Goal: Task Accomplishment & Management: Complete application form

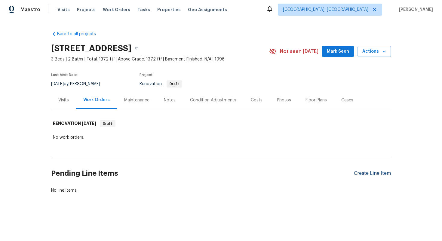
click at [362, 170] on div "Create Line Item" at bounding box center [372, 173] width 37 height 6
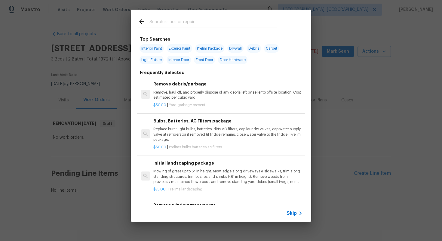
click at [291, 209] on div "Skip" at bounding box center [221, 213] width 180 height 17
click at [293, 212] on span "Skip" at bounding box center [291, 213] width 10 height 6
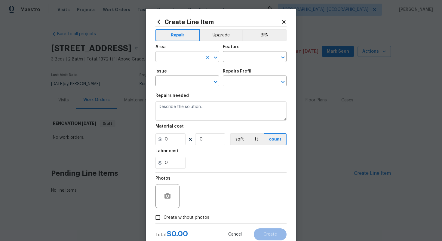
click at [180, 60] on input "text" at bounding box center [178, 57] width 47 height 9
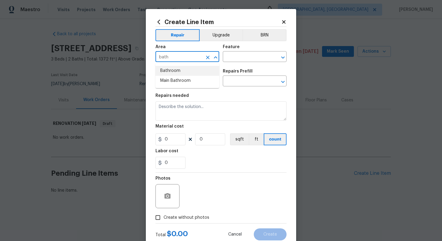
click at [179, 65] on ul "Bathroom Main Bathroom" at bounding box center [187, 75] width 64 height 25
click at [178, 68] on li "Bathroom" at bounding box center [187, 71] width 64 height 10
type input "Bathroom"
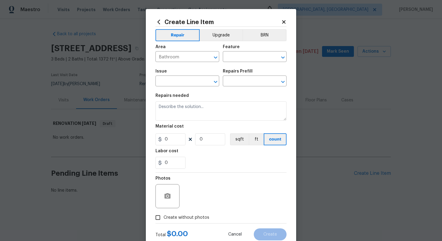
click at [241, 50] on div "Feature" at bounding box center [255, 49] width 64 height 8
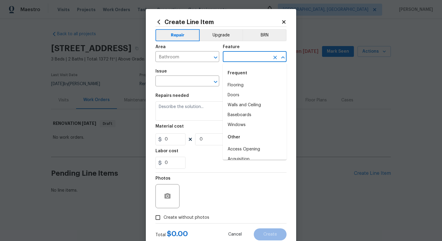
click at [235, 57] on input "text" at bounding box center [246, 57] width 47 height 9
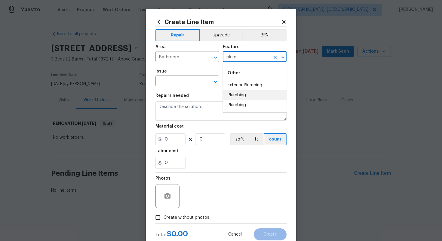
click at [235, 96] on li "Plumbing" at bounding box center [255, 95] width 64 height 10
type input "Plumbing"
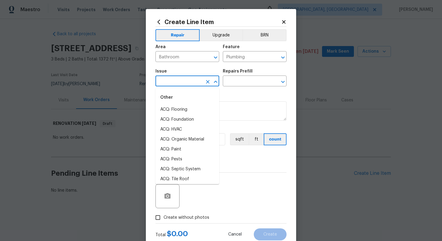
click at [180, 82] on input "text" at bounding box center [178, 81] width 47 height 9
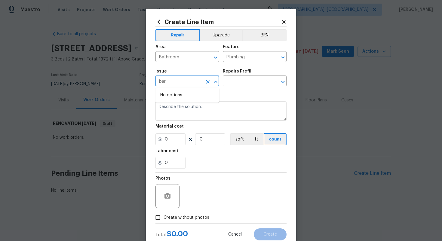
type input "ba"
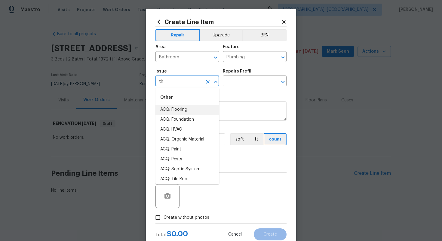
type input "t"
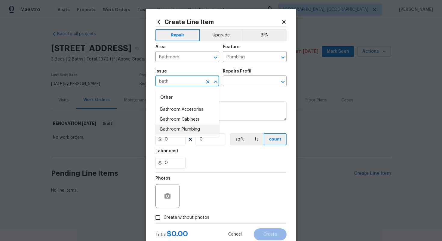
click at [189, 128] on li "Bathroom Plumbing" at bounding box center [187, 129] width 64 height 10
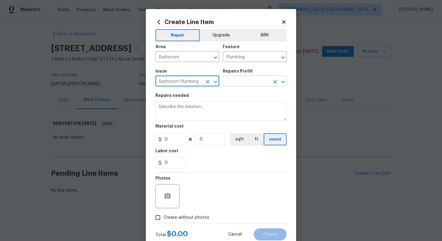
type input "Bathroom Plumbing"
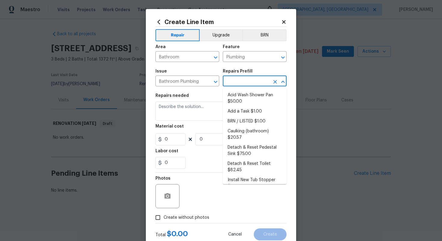
click at [243, 80] on input "text" at bounding box center [246, 81] width 47 height 9
click at [238, 111] on li "Add a Task $1.00" at bounding box center [255, 111] width 64 height 10
type input "Add a Task $1.00"
type textarea "HPM to detail"
type input "1"
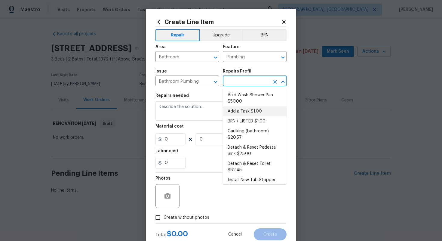
type input "1"
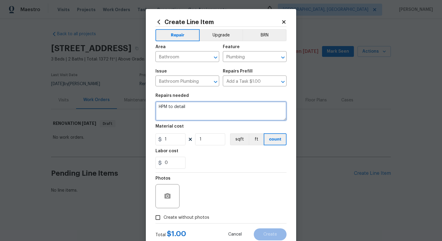
click at [190, 117] on textarea "HPM to detail" at bounding box center [220, 110] width 131 height 19
paste textarea "Secondary bathroom"
click at [157, 105] on textarea "Secondary bathroom" at bounding box center [220, 110] width 131 height 19
click at [221, 111] on textarea "#sala - Secondary bathroom" at bounding box center [220, 110] width 131 height 19
paste textarea "Refinish tub & shower surround"
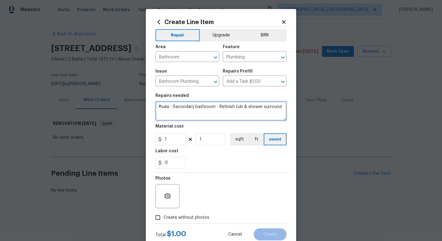
type textarea "#sala - Secondary bathroom - Refinish tub & shower surround"
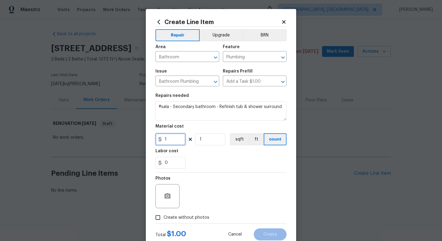
click at [177, 137] on input "1" at bounding box center [170, 139] width 30 height 12
type input "900"
click at [180, 217] on span "Create without photos" at bounding box center [186, 217] width 46 height 6
click at [163, 217] on input "Create without photos" at bounding box center [157, 217] width 11 height 11
checkbox input "true"
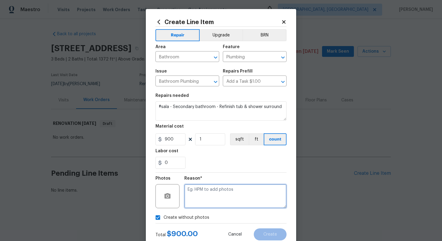
click at [207, 197] on textarea at bounding box center [235, 196] width 102 height 24
type textarea "n/a"
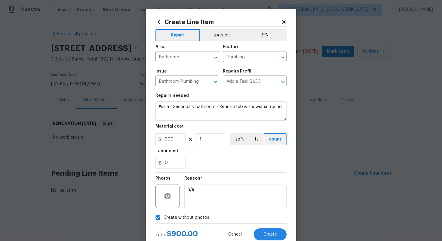
click at [263, 240] on div "Create Line Item Repair Upgrade BRN Area Bathroom ​ Feature Plumbing ​ Issue Ba…" at bounding box center [221, 129] width 150 height 241
click at [266, 238] on button "Create" at bounding box center [270, 234] width 33 height 12
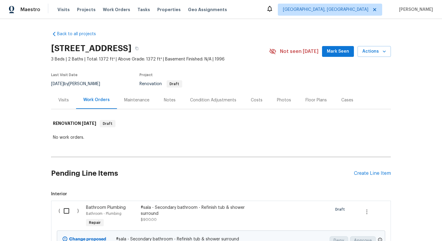
scroll to position [62, 0]
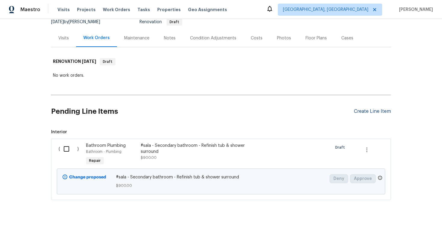
click at [365, 113] on div "Create Line Item" at bounding box center [372, 111] width 37 height 6
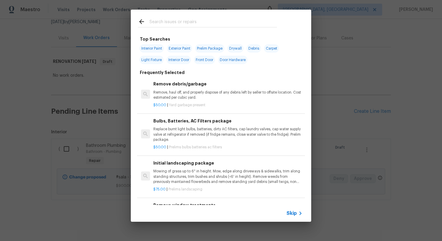
click at [290, 215] on span "Skip" at bounding box center [291, 213] width 10 height 6
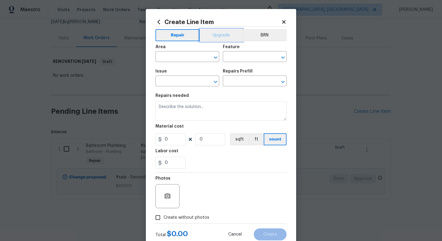
click at [209, 35] on button "Upgrade" at bounding box center [221, 35] width 43 height 12
click at [171, 61] on input "text" at bounding box center [178, 57] width 47 height 9
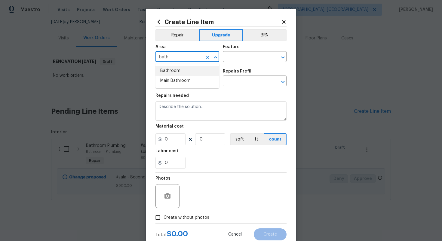
click at [173, 70] on li "Bathroom" at bounding box center [187, 71] width 64 height 10
type input "Bathroom"
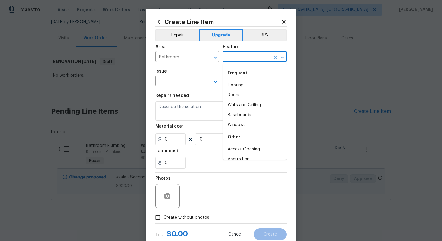
click at [241, 60] on input "text" at bounding box center [246, 57] width 47 height 9
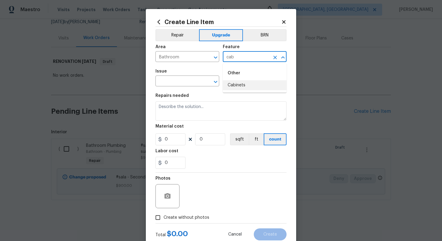
click at [243, 86] on li "Cabinets" at bounding box center [255, 85] width 64 height 10
type input "Cabinets"
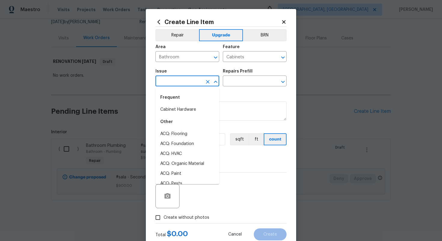
click at [164, 81] on input "text" at bounding box center [178, 81] width 47 height 9
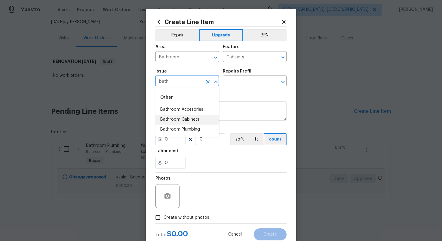
click at [177, 117] on li "Bathroom Cabinets" at bounding box center [187, 120] width 64 height 10
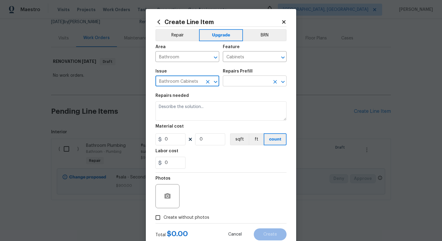
type input "Bathroom Cabinets"
click at [266, 78] on input "text" at bounding box center [246, 81] width 47 height 9
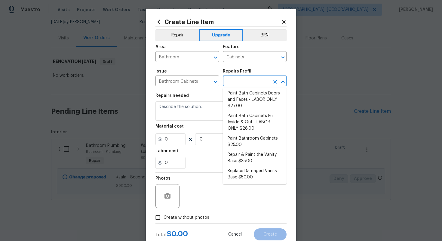
scroll to position [87, 0]
click at [245, 145] on li "Paint Bathroom Cabinets $25.00" at bounding box center [255, 141] width 64 height 16
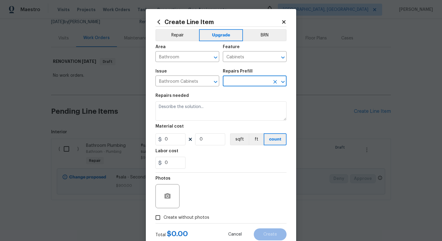
type input "Paint Bathroom Cabinets $25.00"
type textarea "Prep, sand, mask and apply 2 coats of paint to the bathroom cabinet doors, inte…"
type input "25"
type input "1"
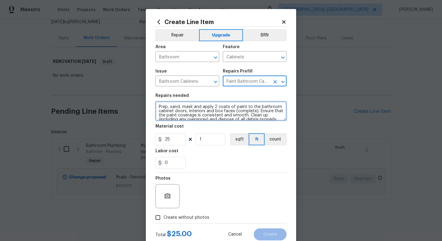
click at [157, 105] on textarea "Prep, sand, mask and apply 2 coats of paint to the bathroom cabinet doors, inte…" at bounding box center [220, 110] width 131 height 19
paste textarea "Secondary bathroom"
type textarea "#sala - Secondary bathroom - Prep, sand, mask and apply 2 coats of paint to the…"
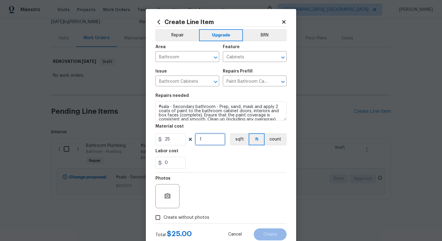
click at [212, 137] on input "1" at bounding box center [210, 139] width 30 height 12
type input "20"
click at [192, 215] on span "Create without photos" at bounding box center [186, 217] width 46 height 6
click at [163, 215] on input "Create without photos" at bounding box center [157, 217] width 11 height 11
checkbox input "true"
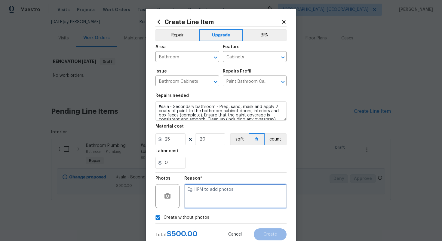
click at [208, 191] on textarea at bounding box center [235, 196] width 102 height 24
type textarea "n/a"
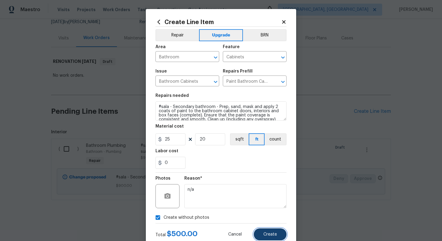
click at [270, 235] on span "Create" at bounding box center [270, 234] width 14 height 5
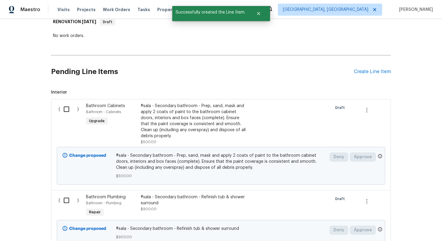
scroll to position [93, 0]
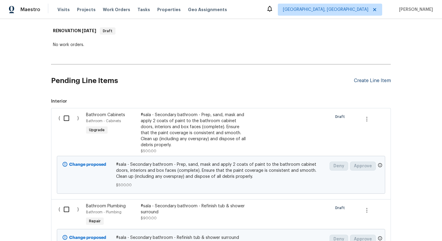
click at [359, 81] on div "Create Line Item" at bounding box center [372, 81] width 37 height 6
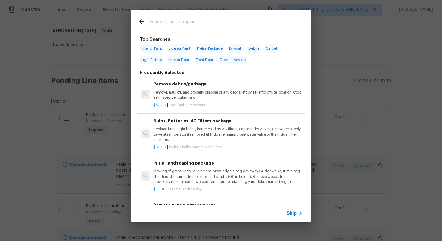
click at [290, 213] on span "Skip" at bounding box center [291, 213] width 10 height 6
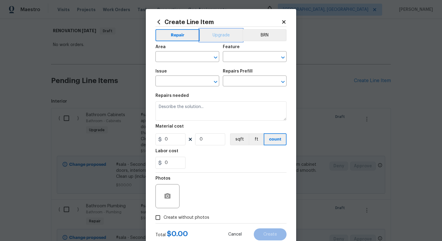
click at [207, 33] on button "Upgrade" at bounding box center [221, 35] width 43 height 12
click at [173, 57] on input "text" at bounding box center [178, 57] width 47 height 9
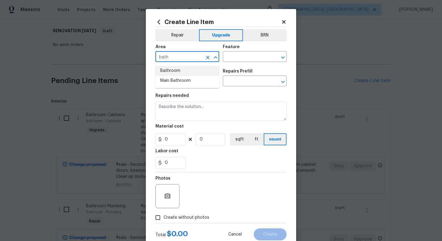
click at [182, 70] on li "Bathroom" at bounding box center [187, 71] width 64 height 10
type input "Bathroom"
click at [234, 61] on input "text" at bounding box center [246, 57] width 47 height 9
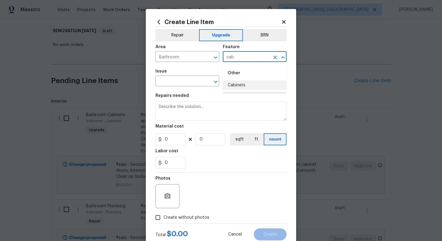
click at [239, 89] on li "Cabinets" at bounding box center [255, 85] width 64 height 10
type input "Cabinets"
click at [161, 84] on input "text" at bounding box center [178, 81] width 47 height 9
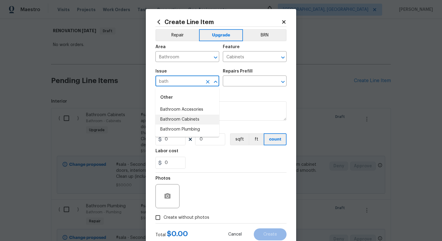
click at [187, 116] on li "Bathroom Cabinets" at bounding box center [187, 120] width 64 height 10
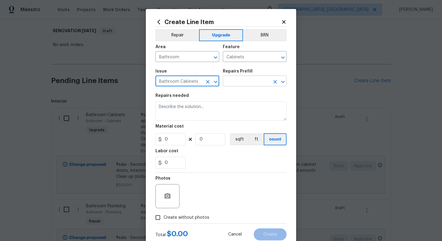
type input "Bathroom Cabinets"
click at [240, 81] on input "text" at bounding box center [246, 81] width 47 height 9
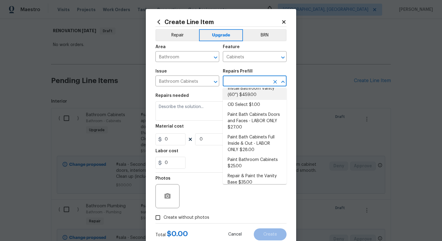
scroll to position [87, 0]
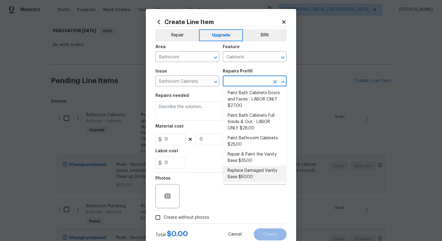
click at [235, 171] on li "Replace Damaged Vanity Base $50.00" at bounding box center [255, 174] width 64 height 16
type input "Replace Damaged Vanity Base $50.00"
type textarea "Remove the existing/damage cabinet base and replace with new. Ensure that the n…"
type input "50"
type input "1"
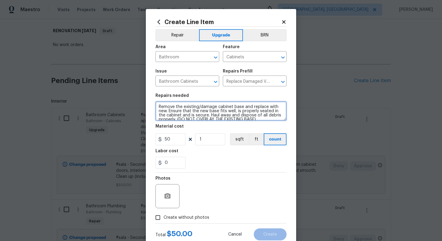
click at [158, 105] on textarea "Remove the existing/damage cabinet base and replace with new. Ensure that the n…" at bounding box center [220, 110] width 131 height 19
paste textarea "Secondary bathroom"
type textarea "#sala - Secondary bathroom - Remove the existing/damage cabinet base and replac…"
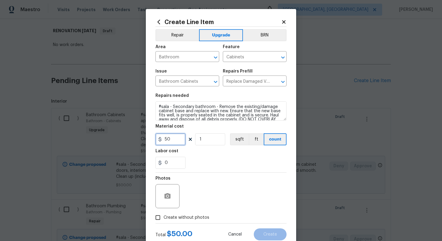
click at [179, 140] on input "50" at bounding box center [170, 139] width 30 height 12
type input "75"
click at [191, 222] on label "Create without photos" at bounding box center [180, 217] width 57 height 11
click at [163, 222] on input "Create without photos" at bounding box center [157, 217] width 11 height 11
checkbox input "true"
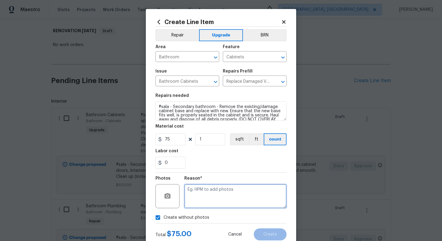
click at [203, 195] on textarea at bounding box center [235, 196] width 102 height 24
type textarea "n/a"
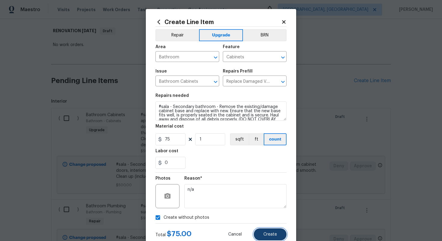
click at [270, 232] on span "Create" at bounding box center [270, 234] width 14 height 5
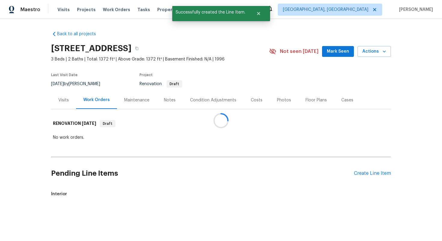
scroll to position [0, 0]
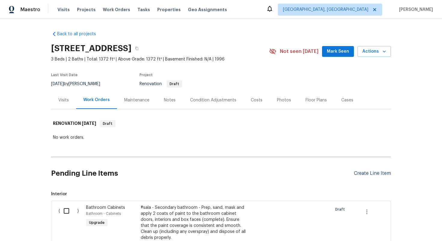
click at [373, 173] on div "Create Line Item" at bounding box center [372, 173] width 37 height 6
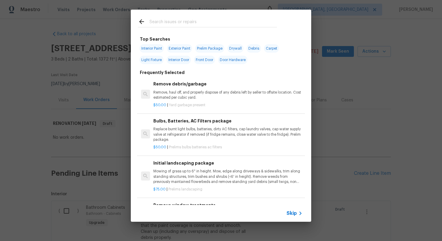
click at [294, 212] on span "Skip" at bounding box center [291, 213] width 10 height 6
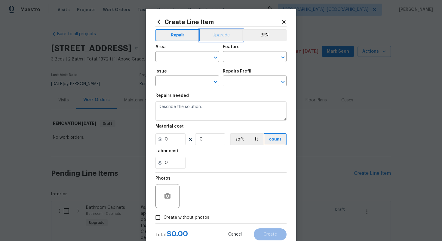
click at [217, 35] on button "Upgrade" at bounding box center [221, 35] width 43 height 12
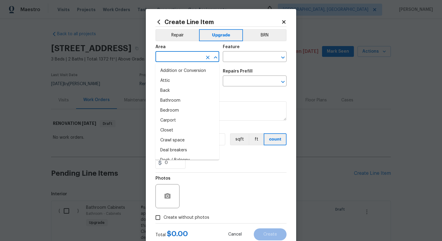
click at [185, 60] on input "text" at bounding box center [178, 57] width 47 height 9
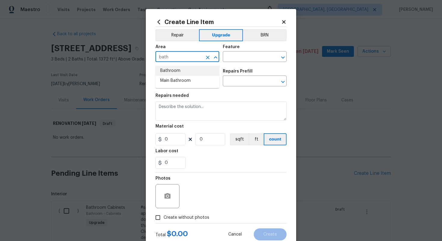
click at [182, 71] on li "Bathroom" at bounding box center [187, 71] width 64 height 10
type input "Bathroom"
click at [244, 61] on input "text" at bounding box center [246, 57] width 47 height 9
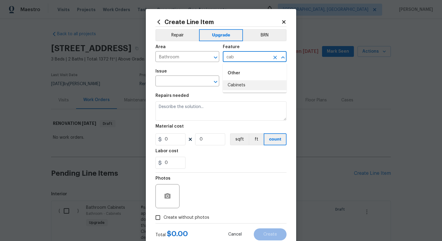
click at [244, 87] on li "Cabinets" at bounding box center [255, 85] width 64 height 10
click at [167, 81] on input "text" at bounding box center [178, 81] width 47 height 9
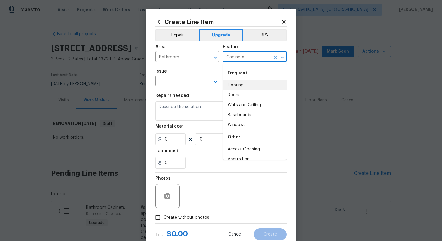
click at [240, 56] on input "Cabinets" at bounding box center [246, 57] width 47 height 9
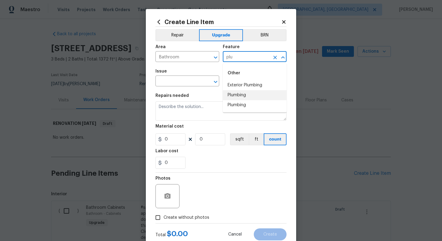
click at [236, 99] on li "Plumbing" at bounding box center [255, 95] width 64 height 10
type input "Plumbing"
click at [161, 80] on input "text" at bounding box center [178, 81] width 47 height 9
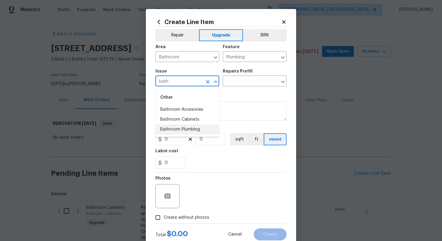
click at [182, 130] on li "Bathroom Plumbing" at bounding box center [187, 129] width 64 height 10
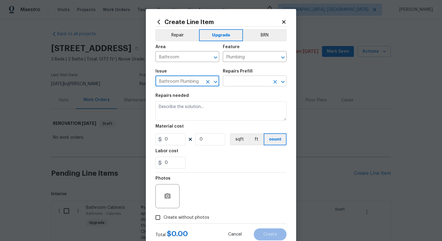
type input "Bathroom Plumbing"
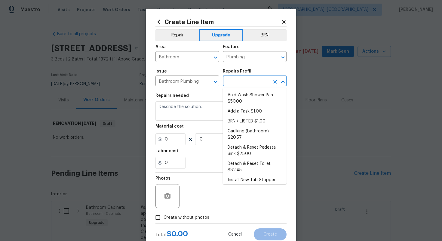
click at [237, 83] on input "text" at bounding box center [246, 81] width 47 height 9
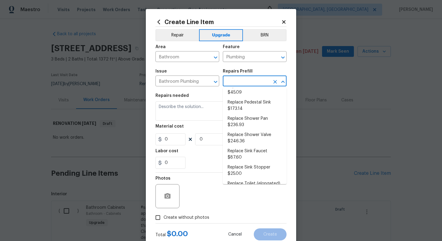
scroll to position [239, 0]
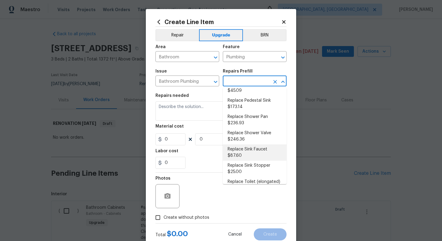
click at [245, 144] on li "Replace Sink Faucet $87.60" at bounding box center [255, 152] width 64 height 16
type input "Replace Sink Faucet $87.60"
type textarea "Remove and replace the existing sink faucet with new (PM to approve finish). En…"
type input "87.6"
type input "1"
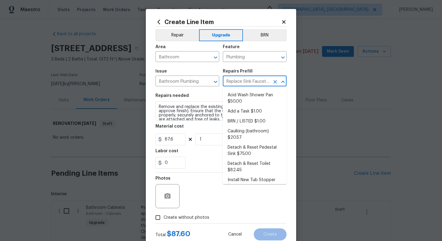
scroll to position [203, 0]
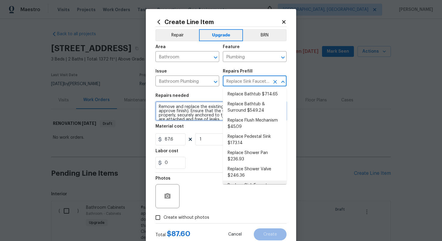
click at [158, 107] on textarea "Remove and replace the existing sink faucet with new (PM to approve finish). En…" at bounding box center [220, 110] width 131 height 19
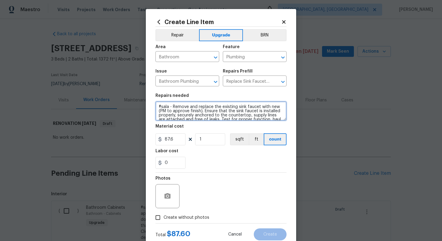
paste textarea "Secondary bathroom"
type textarea "#sala - Secondary bathroom - Remove and replace the existing sink faucet with n…"
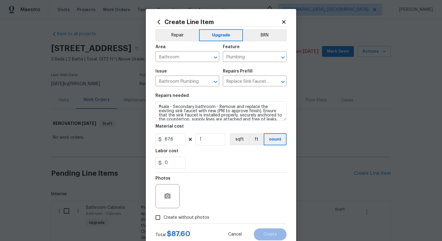
click at [196, 218] on span "Create without photos" at bounding box center [186, 217] width 46 height 6
click at [163, 218] on input "Create without photos" at bounding box center [157, 217] width 11 height 11
checkbox input "true"
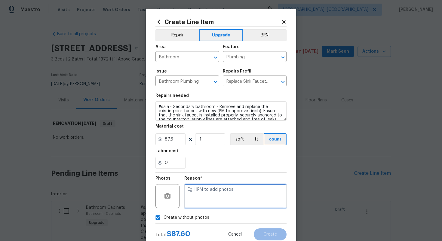
click at [198, 206] on textarea at bounding box center [235, 196] width 102 height 24
type textarea "n/a"
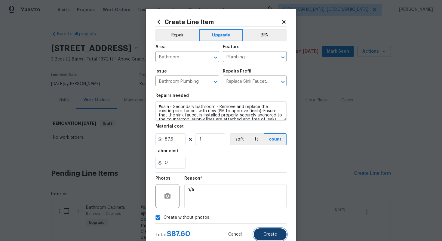
click at [277, 232] on button "Create" at bounding box center [270, 234] width 33 height 12
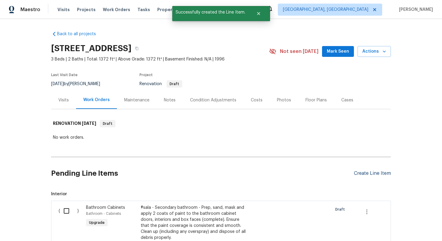
click at [365, 172] on div "Create Line Item" at bounding box center [372, 173] width 37 height 6
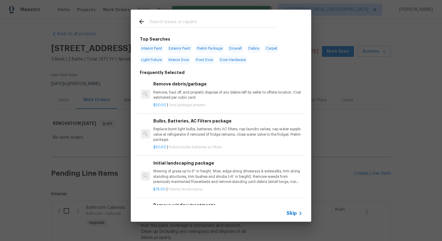
click at [291, 212] on span "Skip" at bounding box center [291, 213] width 10 height 6
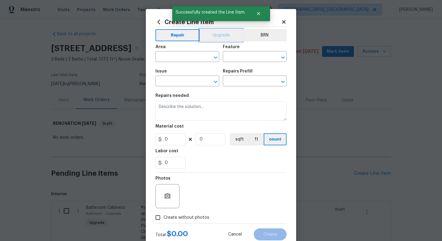
click at [214, 36] on button "Upgrade" at bounding box center [221, 35] width 43 height 12
click at [179, 57] on input "text" at bounding box center [178, 57] width 47 height 9
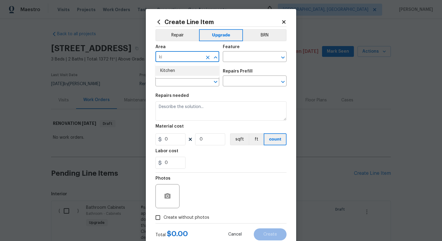
click at [187, 67] on li "Kitchen" at bounding box center [187, 71] width 64 height 10
type input "Kitchen"
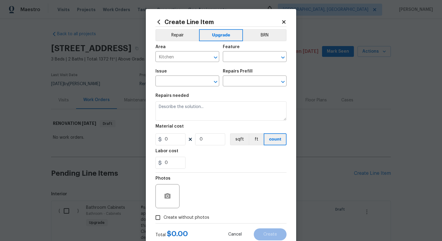
click at [266, 52] on div "Feature" at bounding box center [255, 49] width 64 height 8
click at [249, 64] on div "Area Kitchen ​ Feature ​" at bounding box center [220, 53] width 131 height 24
click at [241, 56] on input "text" at bounding box center [246, 57] width 47 height 9
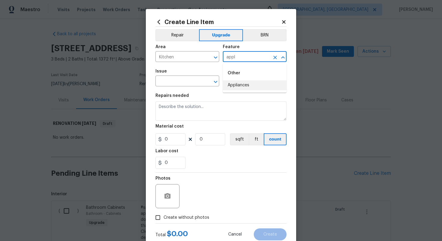
click at [242, 83] on li "Appliances" at bounding box center [255, 85] width 64 height 10
type input "Appliances"
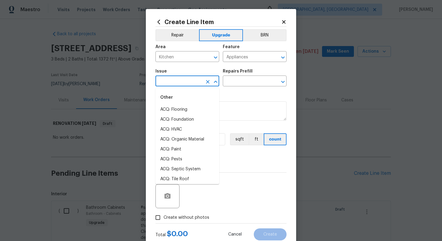
click at [173, 84] on input "text" at bounding box center [178, 81] width 47 height 9
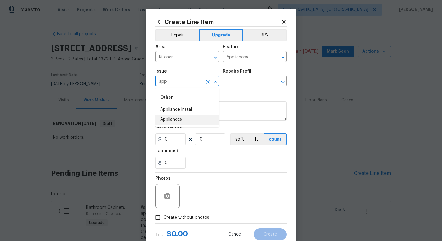
click at [183, 122] on li "Appliances" at bounding box center [187, 120] width 64 height 10
type input "Appliances"
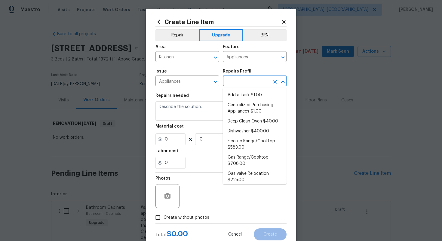
click at [237, 85] on input "text" at bounding box center [246, 81] width 47 height 9
click at [235, 93] on li "Add a Task $1.00" at bounding box center [255, 95] width 64 height 10
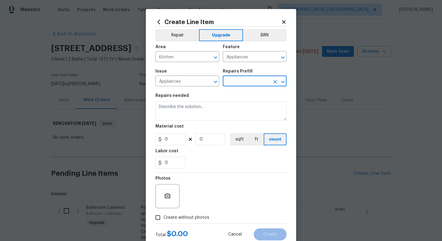
type input "Add a Task $1.00"
type textarea "HPM to detail"
type input "1"
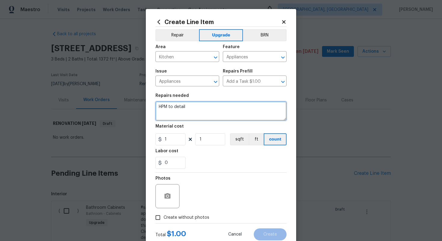
click at [208, 114] on textarea "HPM to detail" at bounding box center [220, 110] width 131 height 19
paste textarea "Install SS Appliance Package (cooktop and wall oven)"
type textarea "#sala - Install SS Appliance Package (cooktop and wall oven)"
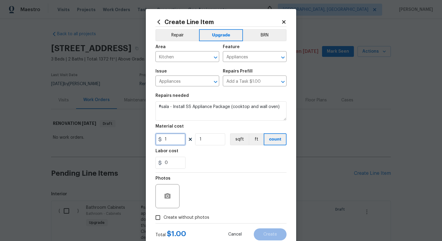
click at [176, 139] on input "1" at bounding box center [170, 139] width 30 height 12
type input "4500"
click at [206, 213] on label "Create without photos" at bounding box center [180, 217] width 57 height 11
click at [163, 213] on input "Create without photos" at bounding box center [157, 217] width 11 height 11
checkbox input "true"
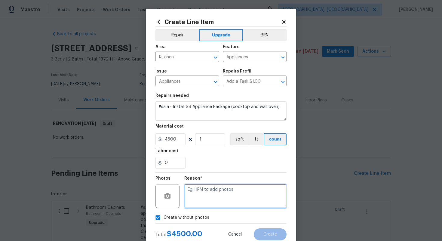
click at [199, 187] on textarea at bounding box center [235, 196] width 102 height 24
type textarea "n/a"
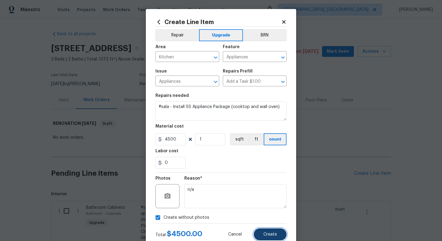
click at [278, 234] on button "Create" at bounding box center [270, 234] width 33 height 12
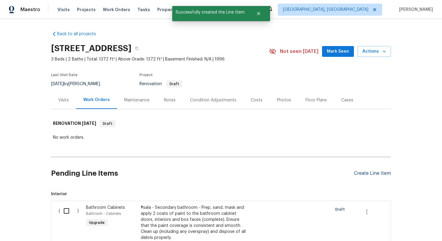
click at [368, 173] on div "Create Line Item" at bounding box center [372, 173] width 37 height 6
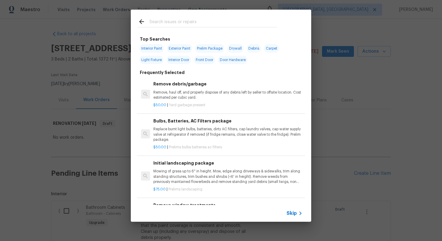
click at [295, 215] on span "Skip" at bounding box center [291, 213] width 10 height 6
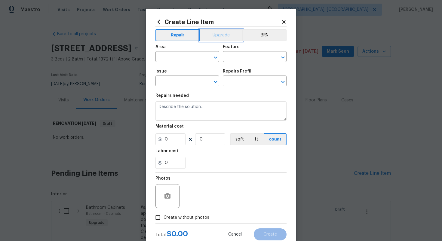
click at [214, 38] on button "Upgrade" at bounding box center [221, 35] width 43 height 12
click at [177, 65] on span "Area ​" at bounding box center [187, 53] width 64 height 24
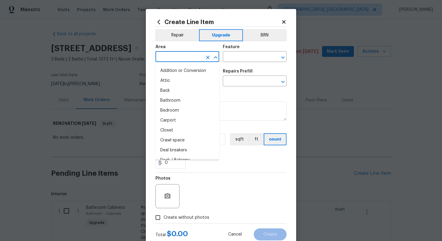
click at [177, 62] on input "text" at bounding box center [178, 57] width 47 height 9
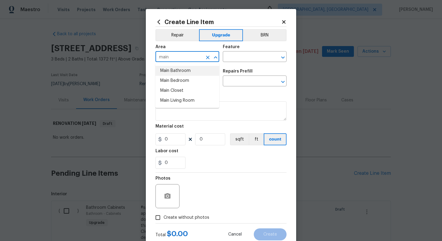
click at [172, 68] on li "Main Bathroom" at bounding box center [187, 71] width 64 height 10
type input "Main Bathroom"
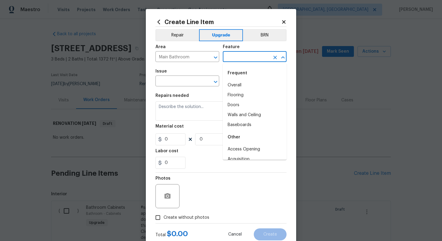
click at [238, 55] on input "text" at bounding box center [246, 57] width 47 height 9
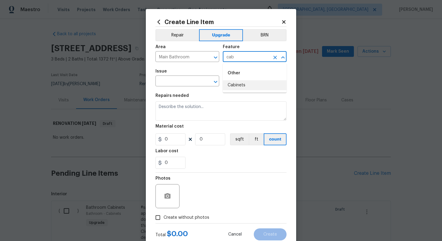
click at [233, 84] on li "Cabinets" at bounding box center [255, 85] width 64 height 10
type input "Cabinets"
click at [188, 85] on input "text" at bounding box center [178, 81] width 47 height 9
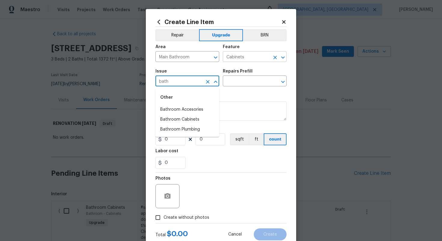
type input "bath"
click at [257, 55] on input "Cabinets" at bounding box center [246, 57] width 47 height 9
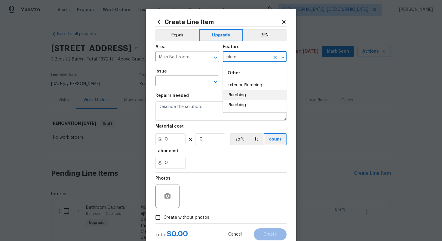
click at [244, 93] on li "Plumbing" at bounding box center [255, 95] width 64 height 10
type input "Plumbing"
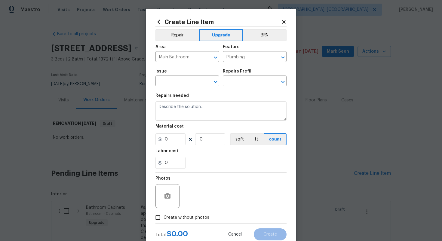
click at [178, 74] on div "Issue" at bounding box center [187, 73] width 64 height 8
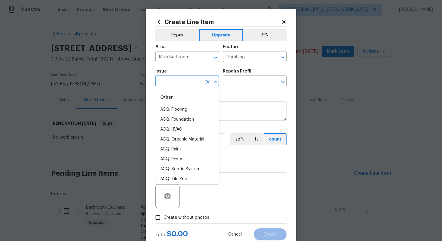
click at [178, 78] on input "text" at bounding box center [178, 81] width 47 height 9
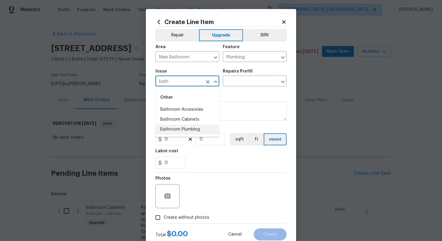
click at [182, 128] on li "Bathroom Plumbing" at bounding box center [187, 129] width 64 height 10
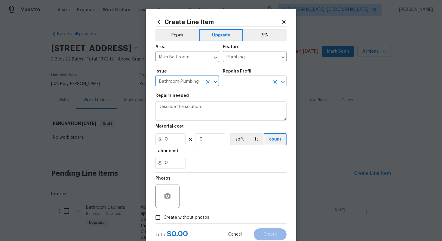
type input "Bathroom Plumbing"
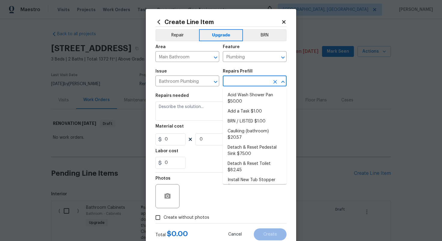
click at [237, 79] on input "text" at bounding box center [246, 81] width 47 height 9
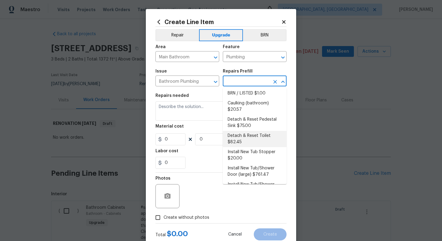
scroll to position [0, 0]
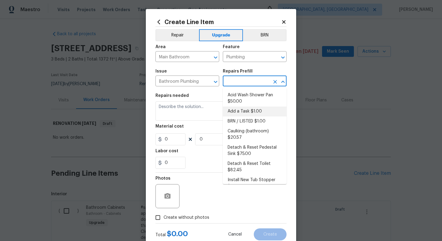
click at [240, 110] on li "Add a Task $1.00" at bounding box center [255, 111] width 64 height 10
type input "Add a Task $1.00"
type textarea "HPM to detail"
type input "1"
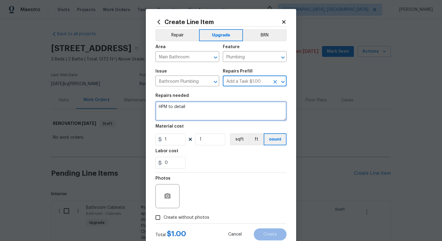
click at [193, 108] on textarea "HPM to detail" at bounding box center [220, 110] width 131 height 19
paste textarea "Install SS Appliance Package (cooktop and wall oven)"
paste textarea "Replace Vanity Faucet"
paste textarea "Primary bathroom"
type textarea "#sala - Replace Vanity Faucet - Primary bathroom"
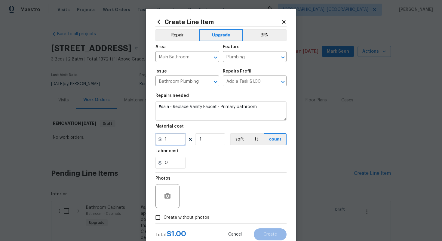
click at [177, 141] on input "1" at bounding box center [170, 139] width 30 height 12
type input "150"
click at [197, 219] on span "Create without photos" at bounding box center [186, 217] width 46 height 6
click at [163, 219] on input "Create without photos" at bounding box center [157, 217] width 11 height 11
checkbox input "true"
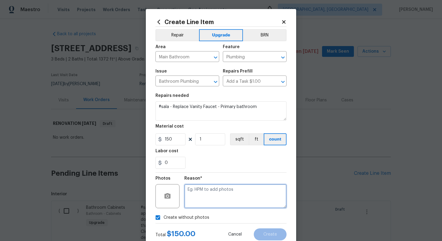
click at [217, 196] on textarea at bounding box center [235, 196] width 102 height 24
type textarea "n/a"
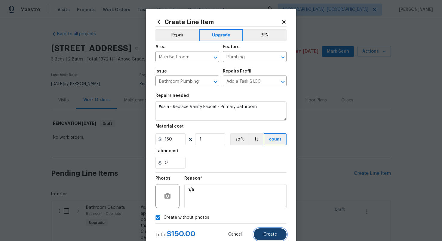
click at [280, 238] on button "Create" at bounding box center [270, 234] width 33 height 12
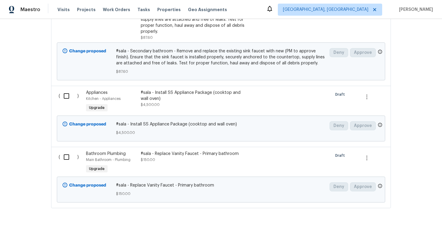
scroll to position [464, 0]
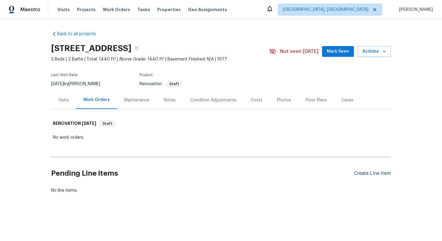
click at [359, 172] on div "Create Line Item" at bounding box center [372, 173] width 37 height 6
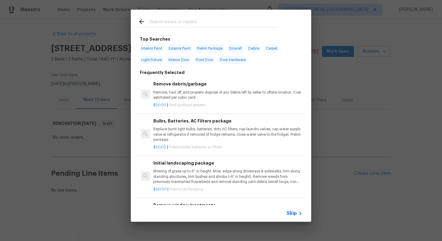
click at [290, 214] on span "Skip" at bounding box center [291, 213] width 10 height 6
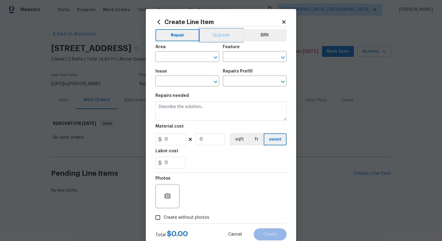
click at [215, 34] on button "Upgrade" at bounding box center [221, 35] width 43 height 12
click at [182, 60] on input "text" at bounding box center [178, 57] width 47 height 9
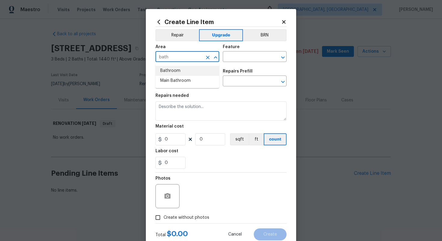
click at [188, 71] on li "Bathroom" at bounding box center [187, 71] width 64 height 10
type input "Bathroom"
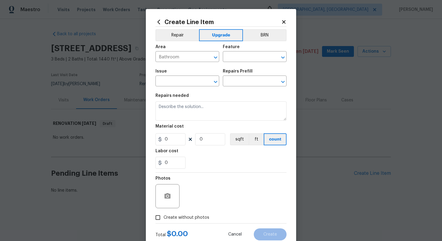
click at [244, 51] on div "Feature" at bounding box center [255, 49] width 64 height 8
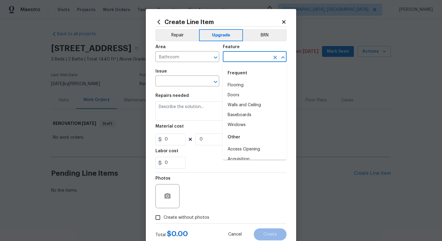
click at [241, 54] on input "text" at bounding box center [246, 57] width 47 height 9
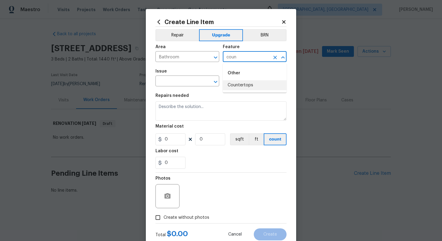
click at [245, 86] on li "Countertops" at bounding box center [255, 85] width 64 height 10
type input "Countertops"
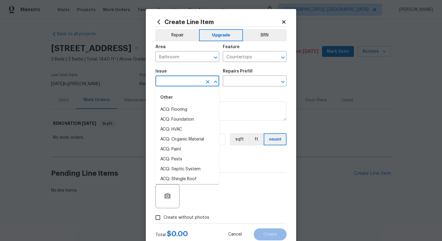
click at [185, 83] on input "text" at bounding box center [178, 81] width 47 height 9
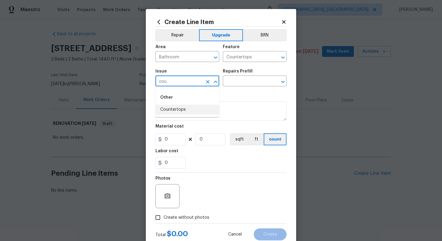
click at [191, 116] on ul "Other Countertops" at bounding box center [187, 102] width 64 height 29
click at [186, 111] on li "Countertops" at bounding box center [187, 110] width 64 height 10
type input "Countertops"
click at [242, 82] on input "text" at bounding box center [246, 81] width 47 height 9
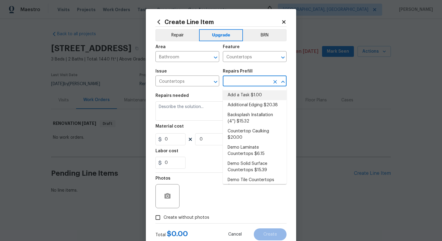
click at [244, 94] on li "Add a Task $1.00" at bounding box center [255, 95] width 64 height 10
type input "Add a Task $1.00"
type textarea "HPM to detail"
type input "1"
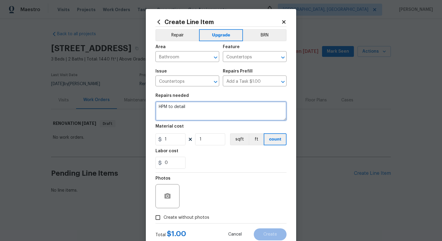
click at [179, 107] on textarea "HPM to detail" at bounding box center [220, 110] width 131 height 19
paste textarea "Replace or refinish Vanity Tops"
paste textarea "Both bathrooms"
type textarea "#sala - Replace or refinish Vanity Tops - Both bathrooms"
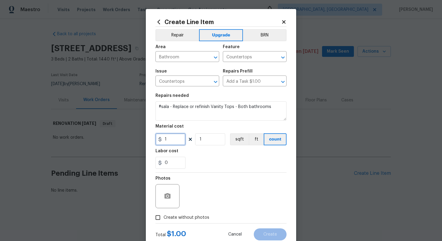
click at [173, 140] on input "1" at bounding box center [170, 139] width 30 height 12
type input "1000"
click at [184, 215] on span "Create without photos" at bounding box center [186, 217] width 46 height 6
click at [163, 215] on input "Create without photos" at bounding box center [157, 217] width 11 height 11
checkbox input "true"
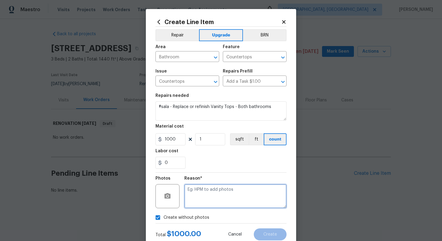
click at [211, 193] on textarea at bounding box center [235, 196] width 102 height 24
type textarea "n/a"
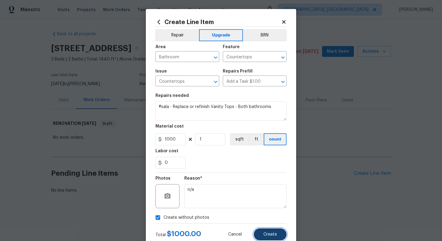
click at [268, 233] on span "Create" at bounding box center [270, 234] width 14 height 5
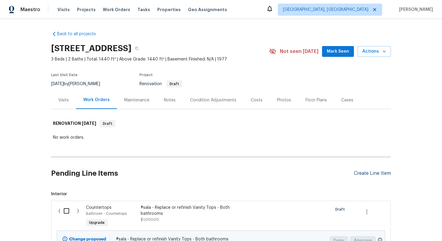
click at [359, 175] on div "Create Line Item" at bounding box center [372, 173] width 37 height 6
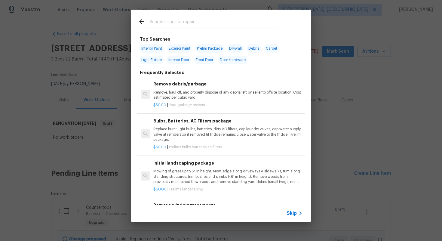
click at [292, 212] on span "Skip" at bounding box center [291, 213] width 10 height 6
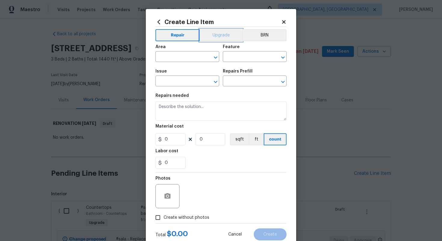
click at [221, 32] on button "Upgrade" at bounding box center [221, 35] width 43 height 12
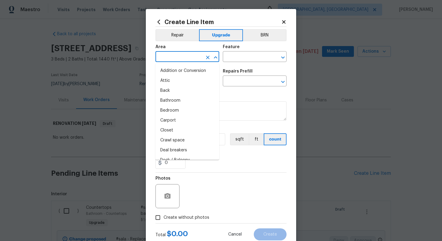
click at [168, 57] on input "text" at bounding box center [178, 57] width 47 height 9
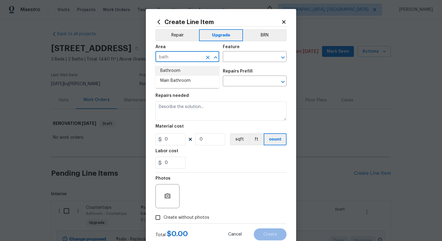
click at [181, 70] on li "Bathroom" at bounding box center [187, 71] width 64 height 10
type input "Bathroom"
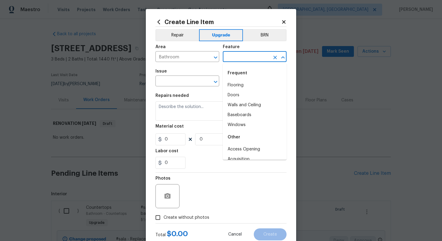
click at [246, 59] on input "text" at bounding box center [246, 57] width 47 height 9
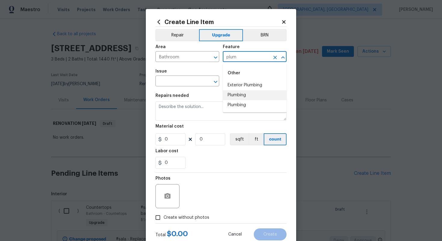
click at [239, 97] on li "Plumbing" at bounding box center [255, 95] width 64 height 10
type input "Plumbing"
click at [181, 78] on input "text" at bounding box center [178, 81] width 47 height 9
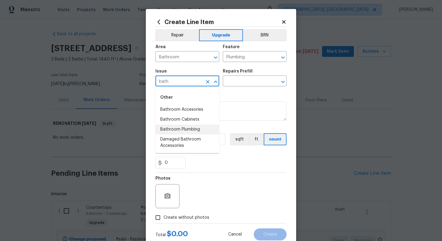
click at [195, 131] on li "Bathroom Plumbing" at bounding box center [187, 129] width 64 height 10
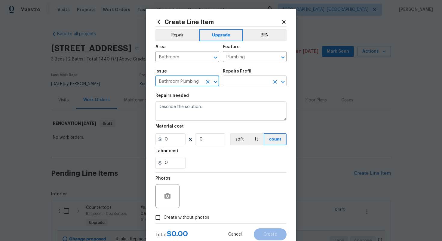
type input "Bathroom Plumbing"
click at [238, 83] on input "text" at bounding box center [246, 81] width 47 height 9
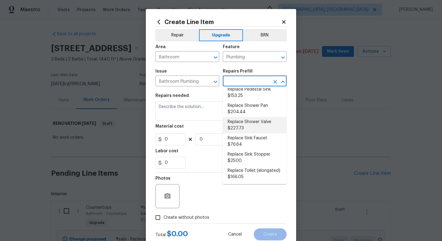
scroll to position [252, 0]
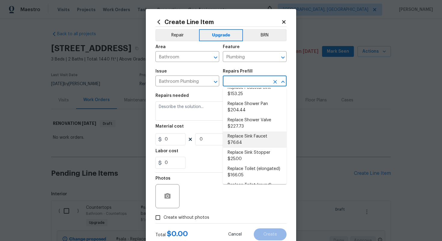
click at [254, 131] on li "Replace Sink Faucet $76.64" at bounding box center [255, 139] width 64 height 16
type input "Replace Sink Faucet $76.64"
type textarea "Remove and replace the existing sink faucet with new (PM to approve finish). En…"
type input "76.64"
type input "1"
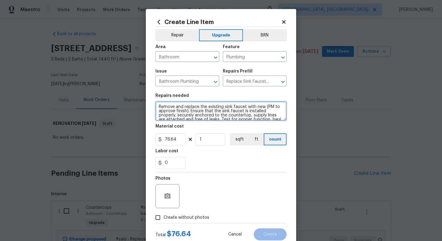
click at [157, 106] on textarea "Remove and replace the existing sink faucet with new (PM to approve finish). En…" at bounding box center [220, 110] width 131 height 19
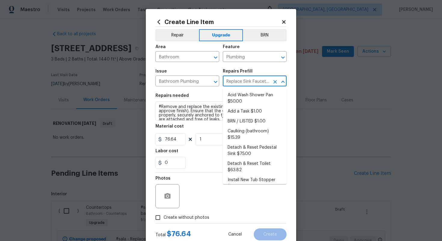
click at [238, 83] on input "Replace Sink Faucet $76.64" at bounding box center [246, 81] width 47 height 9
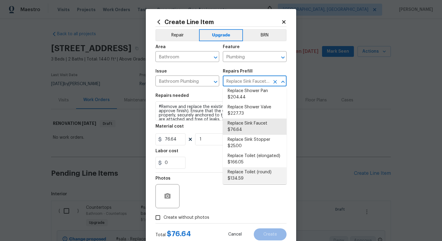
scroll to position [312, 0]
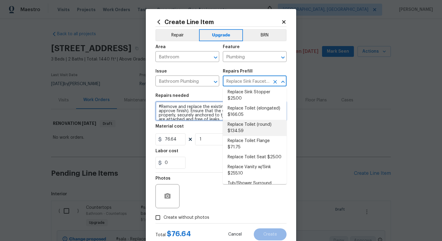
click at [160, 105] on textarea "#Remove and replace the existing sink faucet with new (PM to approve finish). E…" at bounding box center [220, 110] width 131 height 19
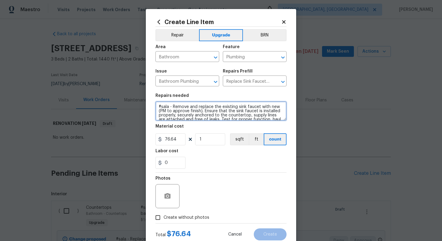
paste textarea "Both bathrooms"
type textarea "#sala - Both bathrooms - Remove and replace the existing sink faucet with new (…"
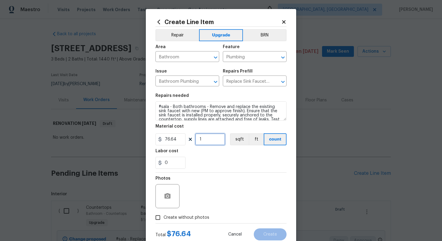
click at [203, 142] on input "1" at bounding box center [210, 139] width 30 height 12
type input "2"
click at [203, 221] on label "Create without photos" at bounding box center [180, 217] width 57 height 11
click at [163, 221] on input "Create without photos" at bounding box center [157, 217] width 11 height 11
checkbox input "true"
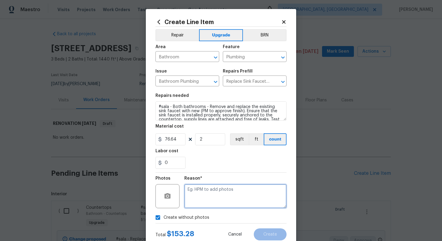
click at [202, 191] on textarea at bounding box center [235, 196] width 102 height 24
type textarea "n/a"
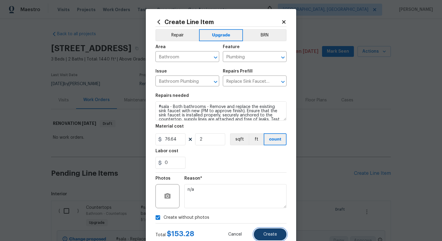
click at [266, 238] on button "Create" at bounding box center [270, 234] width 33 height 12
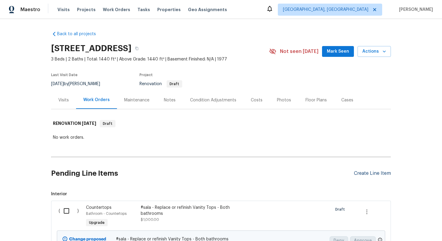
click at [358, 171] on div "Create Line Item" at bounding box center [372, 173] width 37 height 6
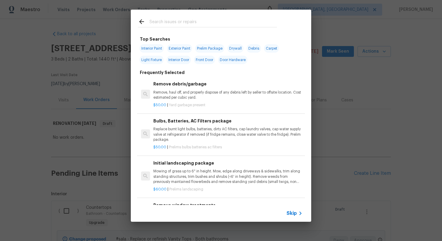
click at [296, 214] on span "Skip" at bounding box center [291, 213] width 10 height 6
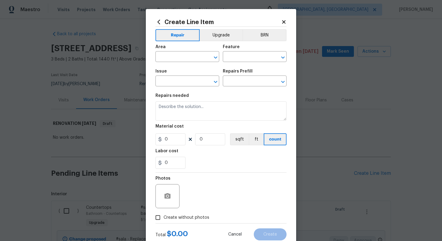
click at [216, 41] on span "Area ​" at bounding box center [187, 53] width 64 height 24
click at [216, 36] on button "Upgrade" at bounding box center [221, 35] width 43 height 12
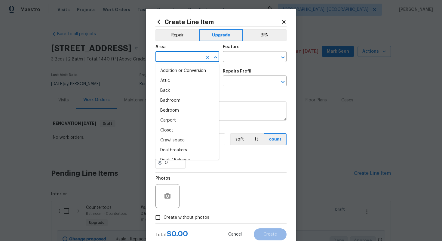
click at [186, 59] on input "text" at bounding box center [178, 57] width 47 height 9
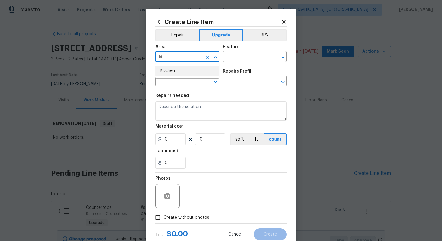
click at [185, 69] on li "Kitchen" at bounding box center [187, 71] width 64 height 10
type input "Kitchen"
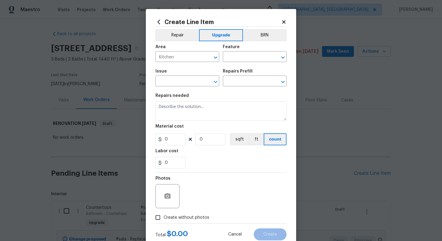
click at [241, 51] on div "Feature" at bounding box center [255, 49] width 64 height 8
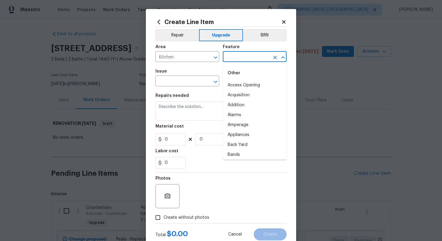
click at [239, 53] on input "text" at bounding box center [246, 57] width 47 height 9
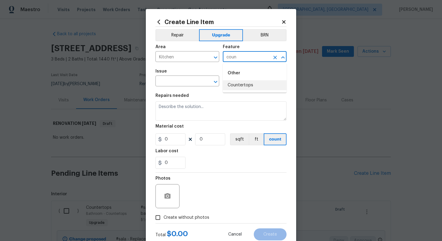
click at [234, 83] on li "Countertops" at bounding box center [255, 85] width 64 height 10
type input "Countertops"
click at [187, 81] on input "text" at bounding box center [178, 81] width 47 height 9
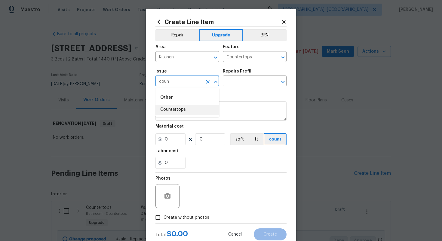
click at [185, 112] on li "Countertops" at bounding box center [187, 110] width 64 height 10
type input "Countertops"
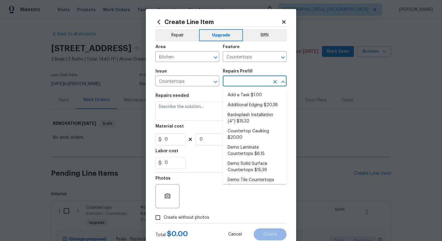
click at [245, 78] on input "text" at bounding box center [246, 81] width 47 height 9
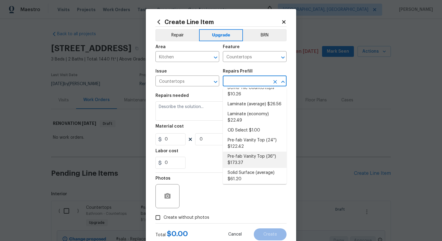
scroll to position [159, 0]
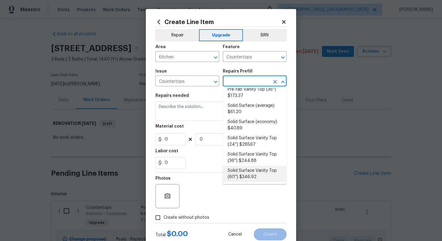
click at [263, 172] on li "Solid Surface Vanity Top (60'') $346.92" at bounding box center [255, 174] width 64 height 16
type input "Solid Surface Vanity Top (60'') $346.92"
type textarea "Remove the existing 60'' vanity countertop to ensure that no damage is done to …"
type input "346.92"
type input "1"
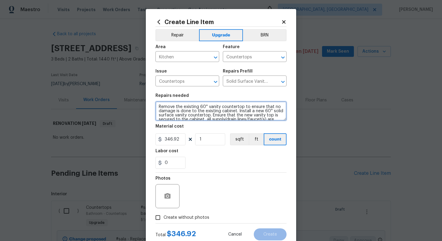
click at [157, 107] on textarea "Remove the existing 60'' vanity countertop to ensure that no damage is done to …" at bounding box center [220, 110] width 131 height 19
paste textarea "Both bathrooms"
type textarea "#sala - Both bathrooms - Remove the existing 60'' vanity countertop to ensure t…"
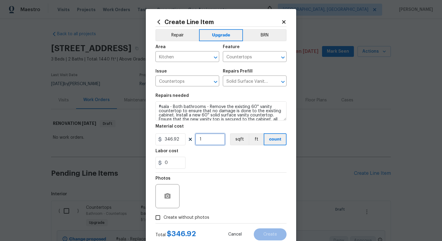
click at [214, 139] on input "1" at bounding box center [210, 139] width 30 height 12
type input "0"
click at [170, 139] on input "346.92" at bounding box center [170, 139] width 30 height 12
type input "750"
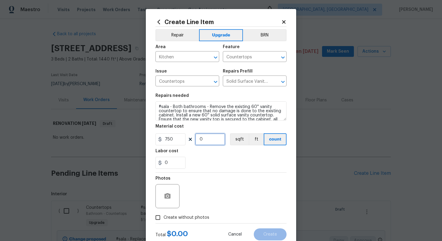
click at [216, 141] on input "0" at bounding box center [210, 139] width 30 height 12
type input "1"
click at [191, 216] on span "Create without photos" at bounding box center [186, 217] width 46 height 6
click at [163, 216] on input "Create without photos" at bounding box center [157, 217] width 11 height 11
checkbox input "true"
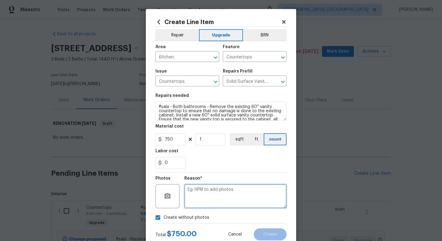
click at [212, 191] on textarea at bounding box center [235, 196] width 102 height 24
type textarea "n/a"
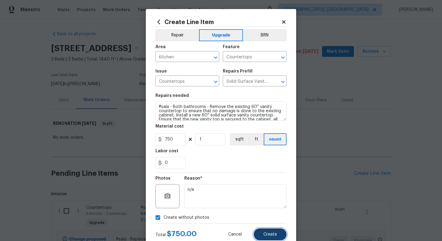
click at [270, 233] on span "Create" at bounding box center [270, 234] width 14 height 5
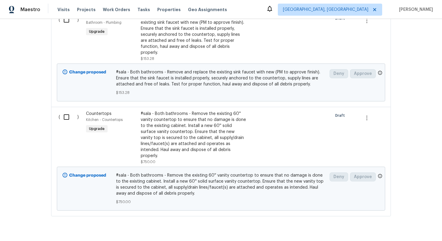
scroll to position [0, 0]
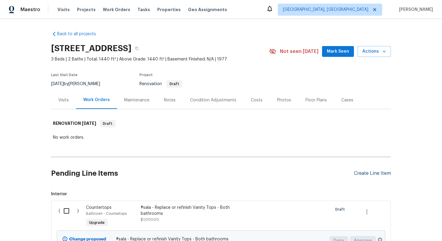
click at [371, 172] on div "Create Line Item" at bounding box center [372, 173] width 37 height 6
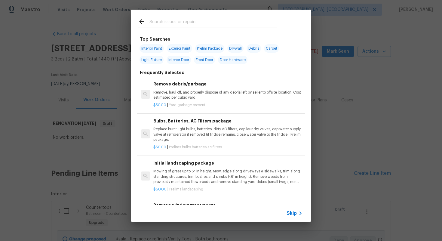
click at [289, 211] on span "Skip" at bounding box center [291, 213] width 10 height 6
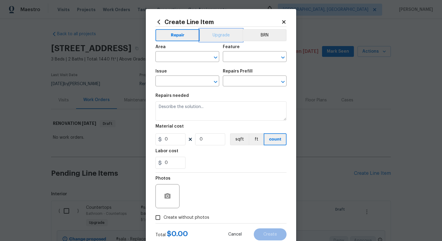
click at [222, 40] on button "Upgrade" at bounding box center [221, 35] width 43 height 12
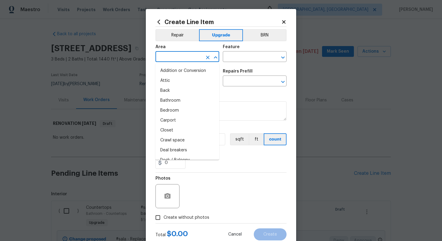
click at [183, 59] on input "text" at bounding box center [178, 57] width 47 height 9
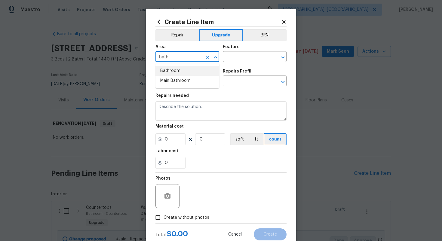
type input "bath"
click at [182, 76] on li "Main Bathroom" at bounding box center [187, 81] width 64 height 10
type input "Main Bathroom"
click at [208, 57] on icon "Clear" at bounding box center [208, 58] width 4 height 4
click at [191, 68] on li "Bathroom" at bounding box center [187, 71] width 64 height 10
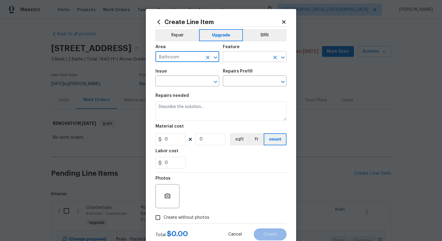
type input "Bathroom"
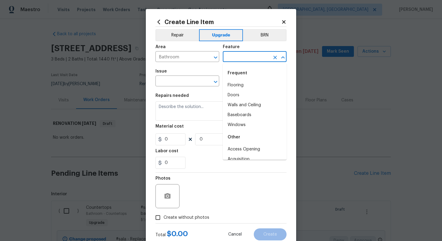
click at [249, 60] on input "text" at bounding box center [246, 57] width 47 height 9
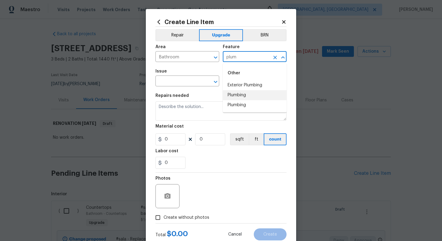
click at [242, 99] on li "Plumbing" at bounding box center [255, 95] width 64 height 10
type input "Plumbing"
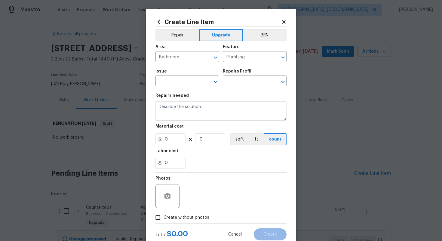
click at [164, 87] on span "Issue ​" at bounding box center [187, 78] width 64 height 24
click at [165, 86] on input "text" at bounding box center [178, 81] width 47 height 9
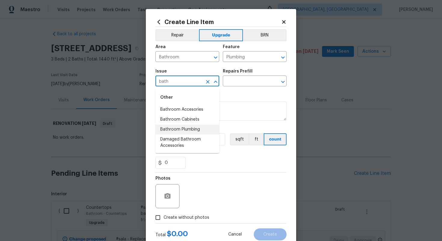
click at [185, 130] on li "Bathroom Plumbing" at bounding box center [187, 129] width 64 height 10
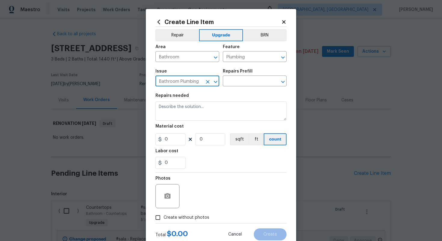
type input "Bathroom Plumbing"
click at [236, 88] on div "Issue Bathroom Plumbing ​ Repairs Prefill ​" at bounding box center [220, 78] width 131 height 24
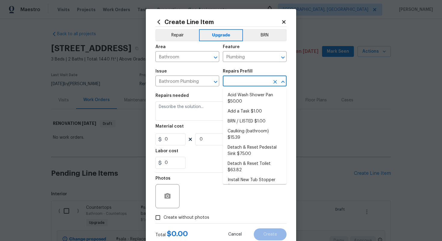
click at [233, 77] on input "text" at bounding box center [246, 81] width 47 height 9
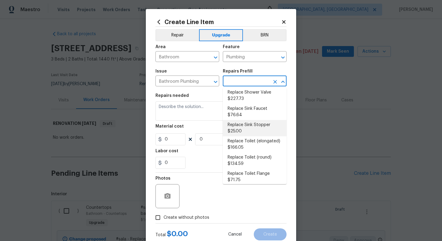
scroll to position [280, 0]
click at [244, 135] on li "Replace Toilet (elongated) $166.05" at bounding box center [255, 143] width 64 height 16
type input "Replace Toilet (elongated) $166.05"
type textarea "Remove the existing toilet, prep the flange, install a new elongated toilet wit…"
type input "166.05"
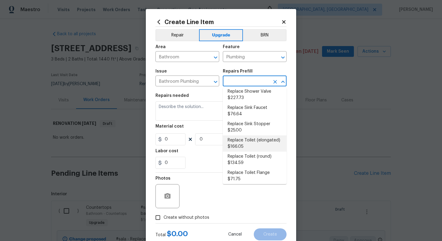
type input "1"
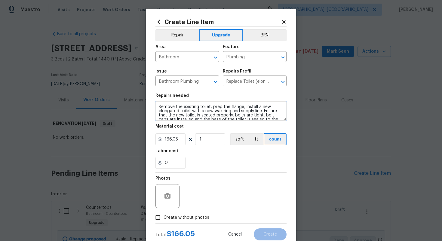
click at [157, 108] on textarea "Remove the existing toilet, prep the flange, install a new elongated toilet wit…" at bounding box center [220, 110] width 131 height 19
type textarea "#sala - Remove the existing toilet, prep the flange, install a new elongated to…"
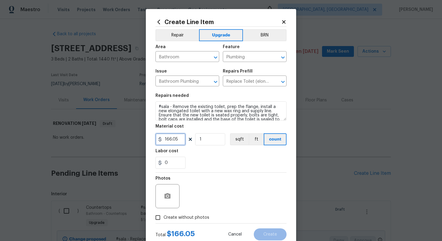
click at [183, 141] on input "166.05" at bounding box center [170, 139] width 30 height 12
type input "250"
type input "2"
click at [190, 215] on span "Create without photos" at bounding box center [186, 217] width 46 height 6
click at [163, 215] on input "Create without photos" at bounding box center [157, 217] width 11 height 11
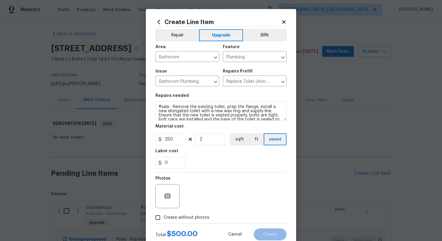
checkbox input "true"
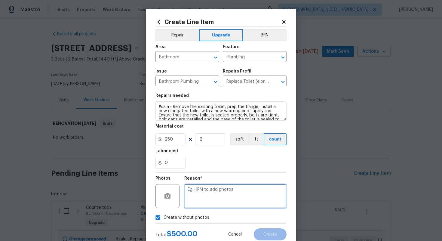
click at [200, 195] on textarea at bounding box center [235, 196] width 102 height 24
type textarea "n/a"
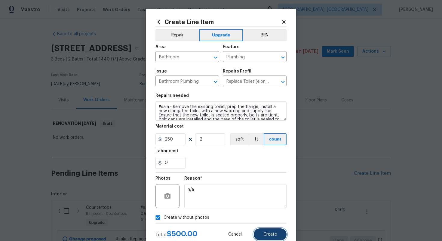
click at [267, 234] on span "Create" at bounding box center [270, 234] width 14 height 5
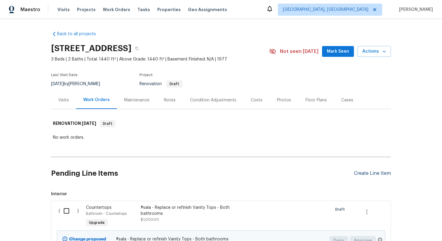
click at [382, 174] on div "Create Line Item" at bounding box center [372, 173] width 37 height 6
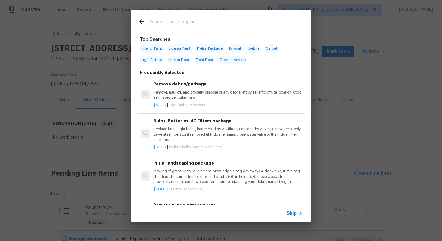
click at [291, 212] on span "Skip" at bounding box center [291, 213] width 10 height 6
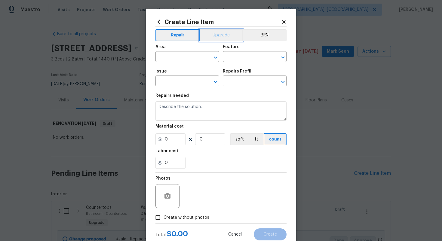
click at [215, 33] on button "Upgrade" at bounding box center [221, 35] width 43 height 12
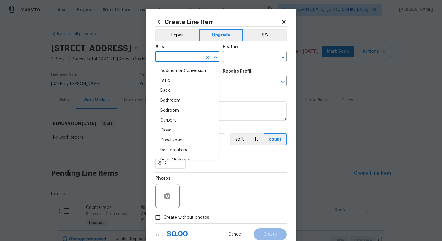
click at [187, 57] on input "text" at bounding box center [178, 57] width 47 height 9
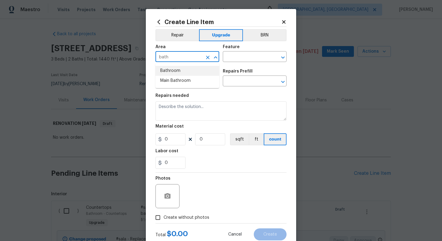
click at [191, 72] on li "Bathroom" at bounding box center [187, 71] width 64 height 10
type input "Bathroom"
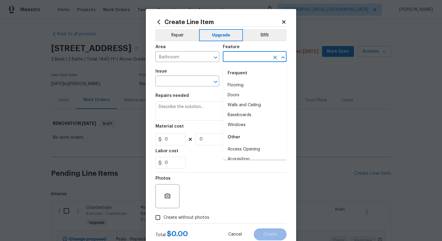
click at [245, 54] on input "text" at bounding box center [246, 57] width 47 height 9
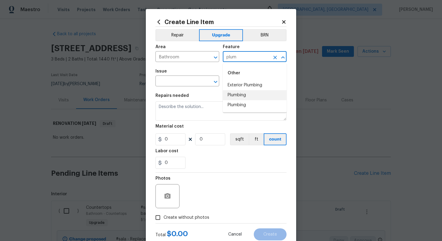
click at [256, 95] on li "Plumbing" at bounding box center [255, 95] width 64 height 10
type input "Plumbing"
click at [188, 84] on input "text" at bounding box center [178, 81] width 47 height 9
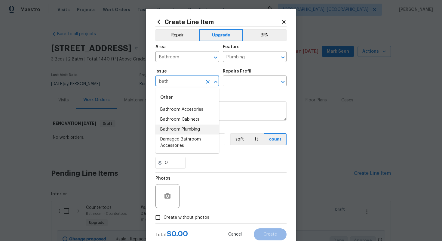
click at [202, 133] on li "Bathroom Plumbing" at bounding box center [187, 129] width 64 height 10
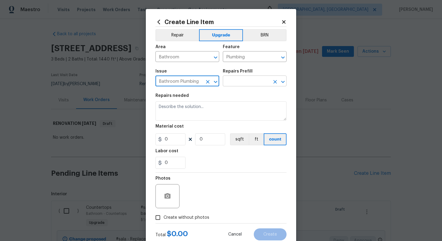
type input "Bathroom Plumbing"
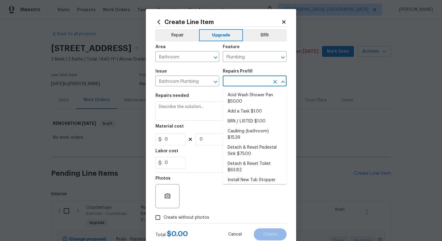
click at [238, 84] on input "text" at bounding box center [246, 81] width 47 height 9
click at [246, 111] on li "Add a Task $1.00" at bounding box center [255, 111] width 64 height 10
type input "Add a Task $1.00"
type textarea "HPM to detail"
type input "1"
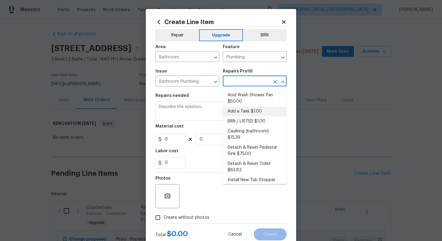
type input "1"
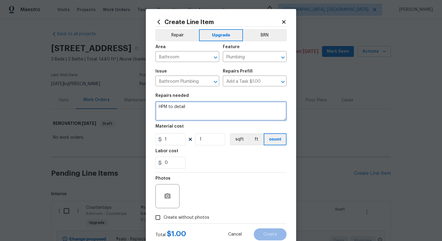
click at [206, 113] on textarea "HPM to detail" at bounding box center [220, 110] width 131 height 19
paste textarea "Refinish tub & shower surrounds"
type textarea "#sala - Refinish tub & shower surrounds"
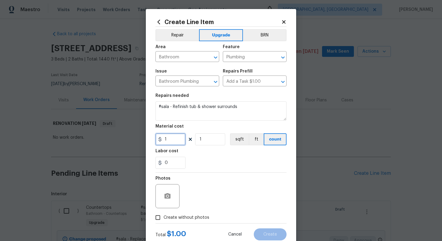
click at [179, 143] on input "1" at bounding box center [170, 139] width 30 height 12
type input "1800"
click at [195, 219] on span "Create without photos" at bounding box center [186, 217] width 46 height 6
click at [163, 219] on input "Create without photos" at bounding box center [157, 217] width 11 height 11
checkbox input "true"
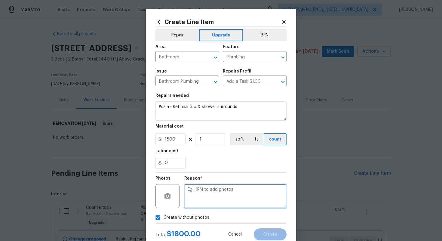
click at [209, 195] on textarea at bounding box center [235, 196] width 102 height 24
type textarea "n/a"
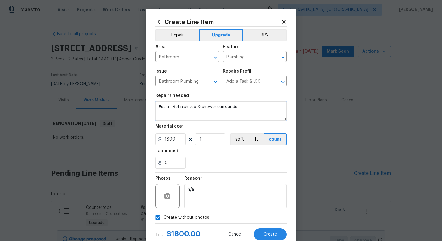
click at [245, 108] on textarea "#sala - Refinish tub & shower surrounds" at bounding box center [220, 110] width 131 height 19
paste textarea "Both bathrooms"
type textarea "#sala - Refinish tub & shower surrounds - Both bathrooms"
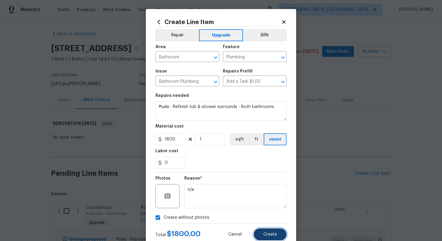
click at [274, 237] on button "Create" at bounding box center [270, 234] width 33 height 12
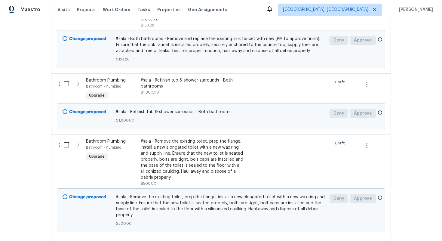
scroll to position [282, 0]
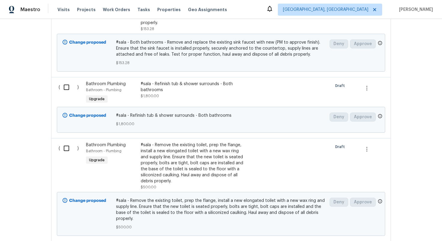
click at [112, 140] on div "Bathroom Plumbing Bathroom - Plumbing Upgrade" at bounding box center [111, 166] width 55 height 52
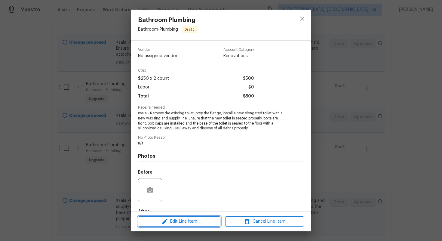
click at [177, 220] on span "Edit Line Item" at bounding box center [179, 222] width 79 height 8
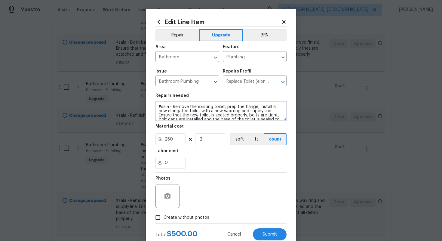
click at [173, 107] on textarea "#sala - Remove the existing toilet, prep the flange, install a new elongated to…" at bounding box center [220, 110] width 131 height 19
paste textarea "Both bathrooms"
type textarea "#sala - Both bathrooms - Remove the existing toilet, prep the flange, install a…"
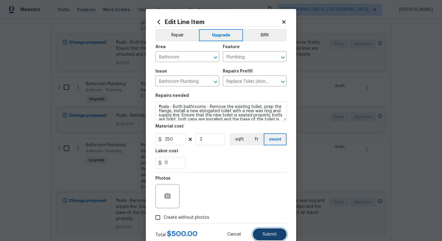
click at [271, 231] on button "Submit" at bounding box center [270, 234] width 34 height 12
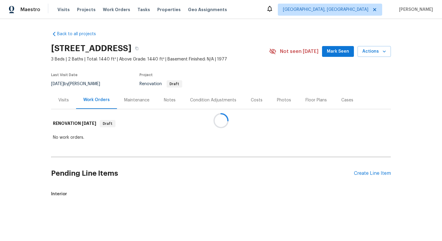
scroll to position [0, 0]
